Goal: Participate in discussion

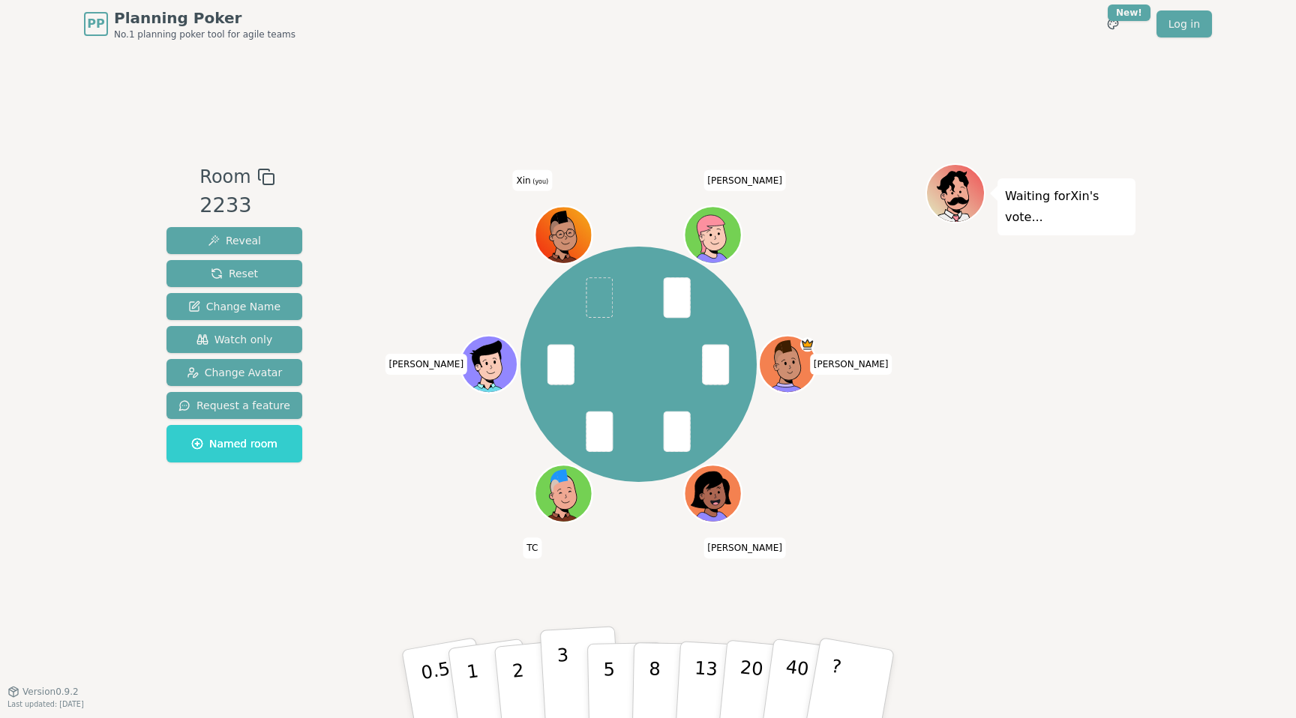
click at [559, 663] on p "3" at bounding box center [564, 686] width 16 height 82
click at [529, 678] on button "2" at bounding box center [535, 684] width 85 height 119
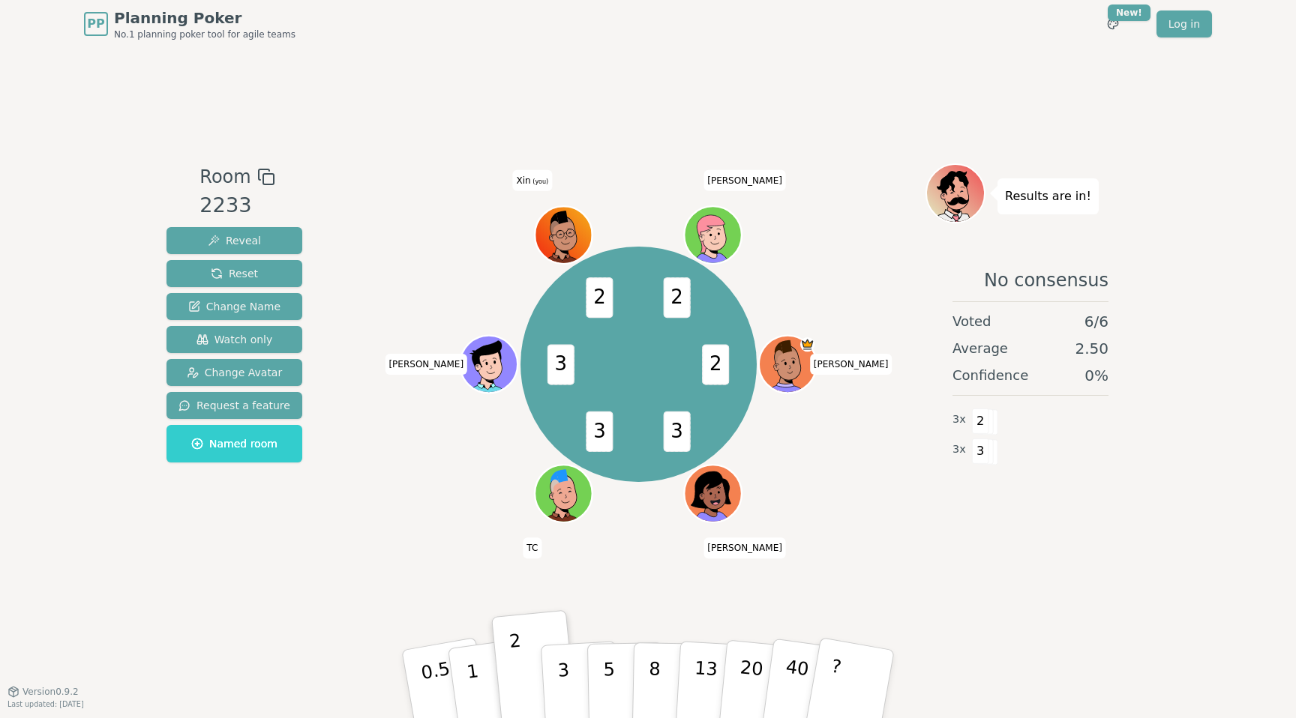
click at [284, 523] on div "Room 2233 Reveal Reset Change Name Watch only Change Avatar Request a feature N…" at bounding box center [234, 369] width 148 height 412
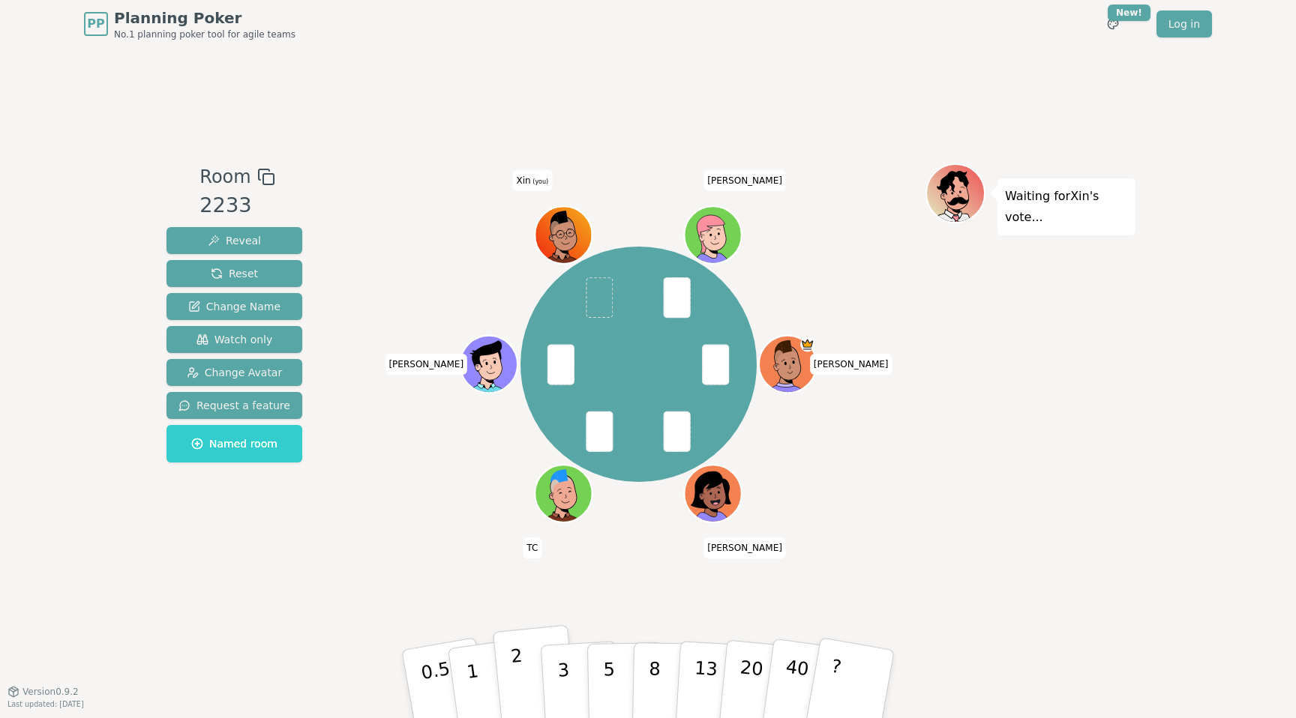
click at [531, 670] on button "2" at bounding box center [535, 684] width 85 height 119
click at [526, 658] on button "2" at bounding box center [535, 684] width 85 height 119
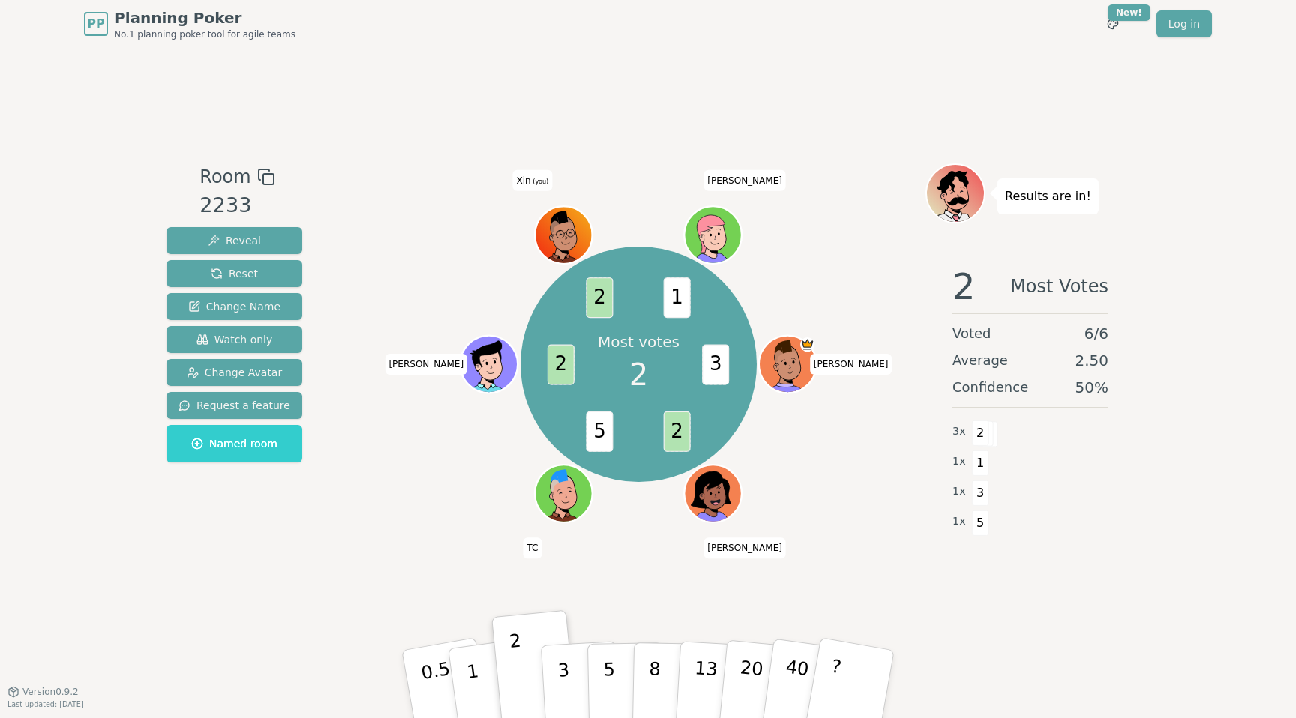
click at [421, 431] on div "Most votes 2 3 2 5 2 2 1 [PERSON_NAME] [PERSON_NAME] [PERSON_NAME] Xin (you) [P…" at bounding box center [639, 364] width 574 height 348
click at [375, 304] on div "Most votes 2 3 2 5 2 2 1 [PERSON_NAME] [PERSON_NAME] [PERSON_NAME] Xin (you) [P…" at bounding box center [639, 364] width 574 height 348
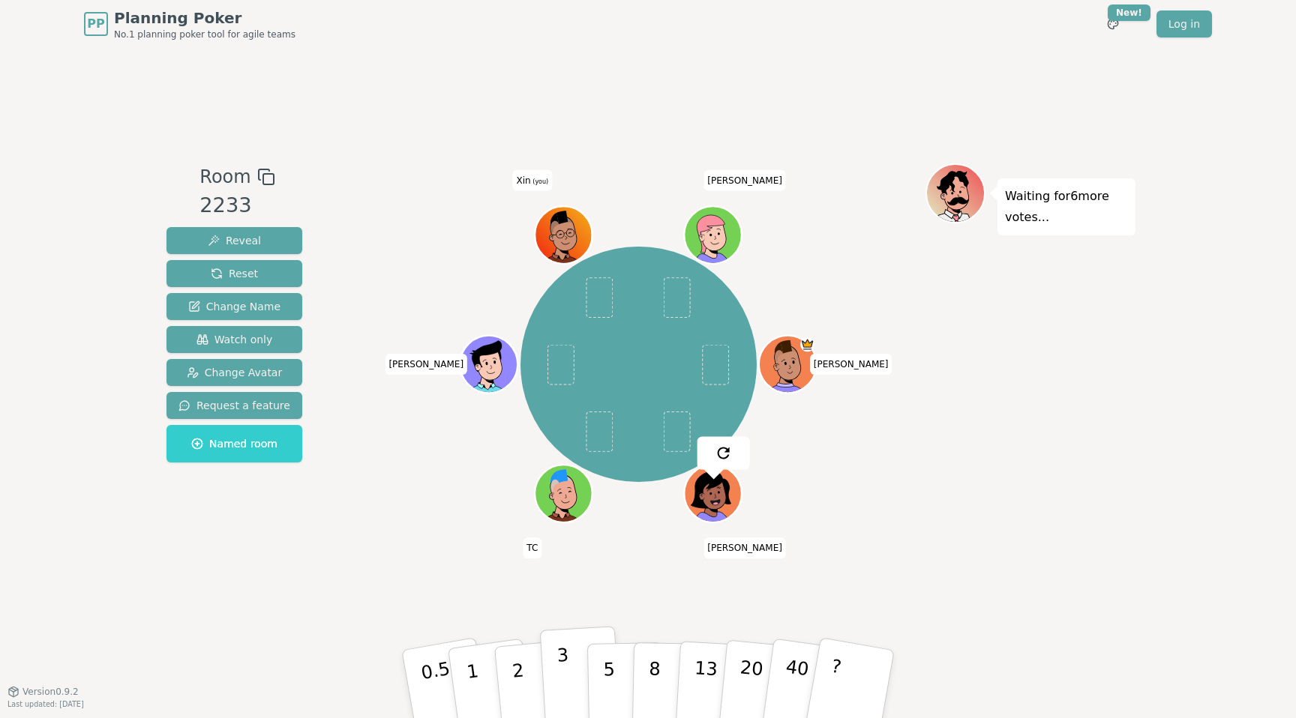
click at [566, 669] on p "3" at bounding box center [564, 686] width 16 height 82
click at [615, 665] on button "5" at bounding box center [625, 685] width 77 height 114
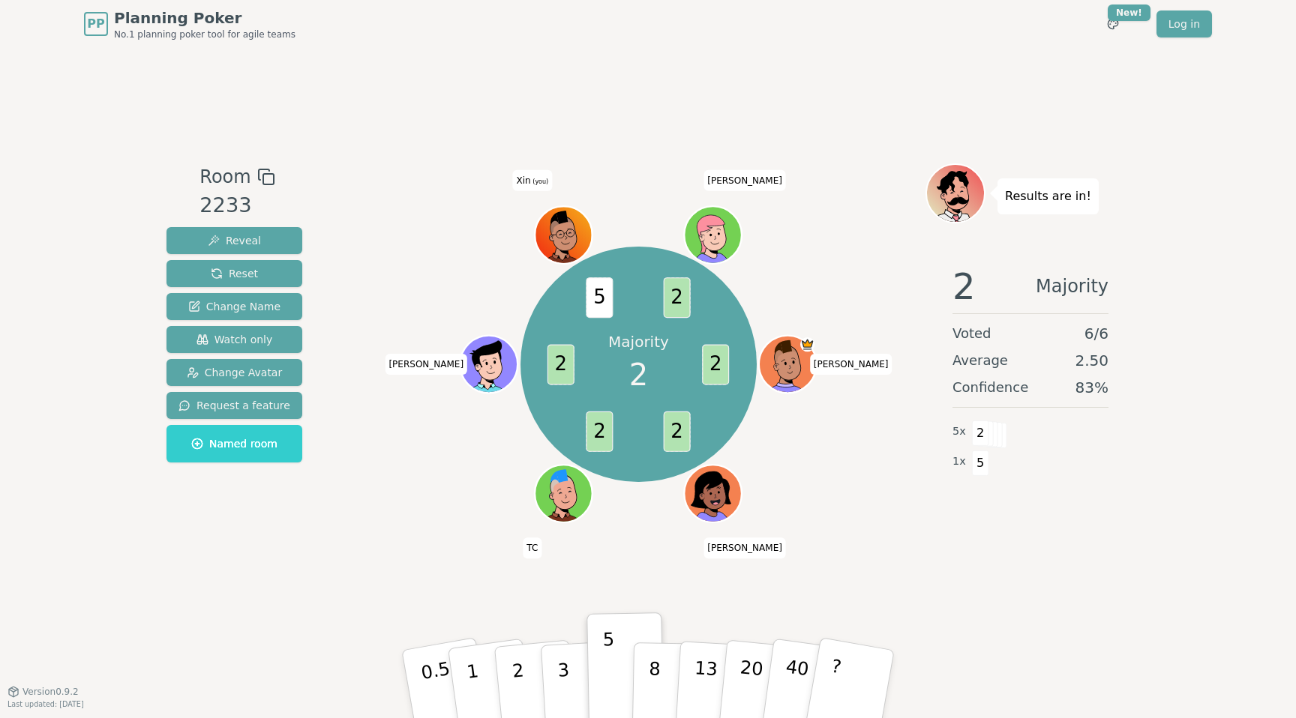
click at [522, 299] on div "Majority 2 2 2 2 2 5 2 [PERSON_NAME] [PERSON_NAME] [PERSON_NAME] Xin (you) [PER…" at bounding box center [637, 364] width 235 height 235
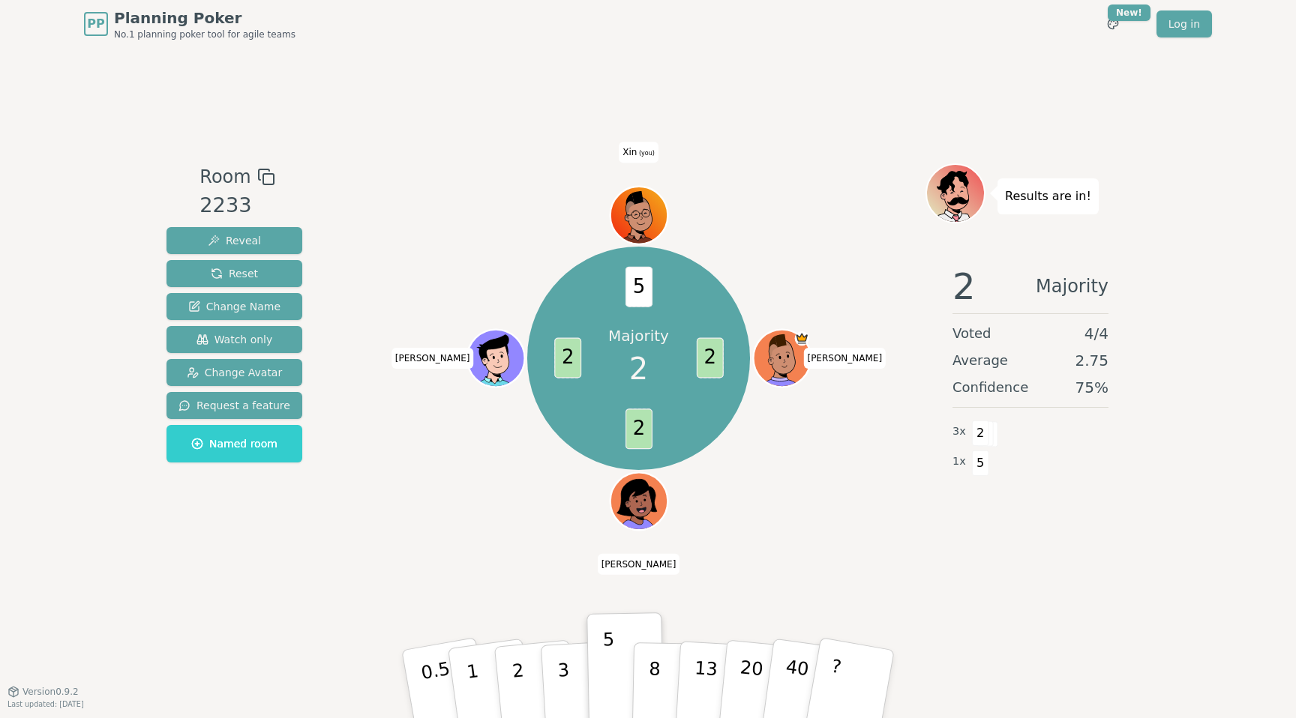
click at [190, 601] on div "Room 2233 Reveal Reset Change Name Watch only Change Avatar Request a feature N…" at bounding box center [647, 369] width 975 height 643
